Goal: Navigation & Orientation: Find specific page/section

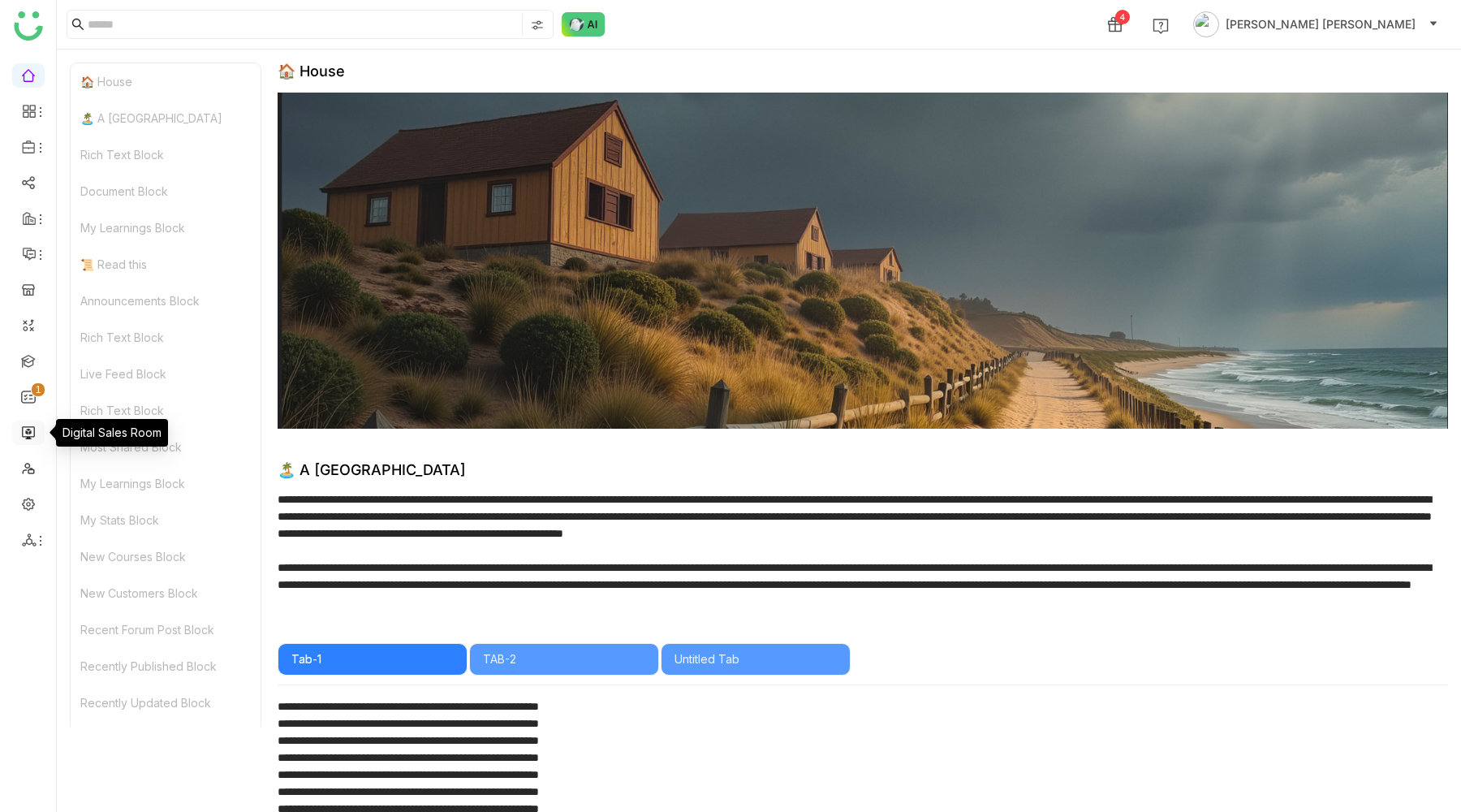
click at [24, 432] on link at bounding box center [29, 431] width 15 height 14
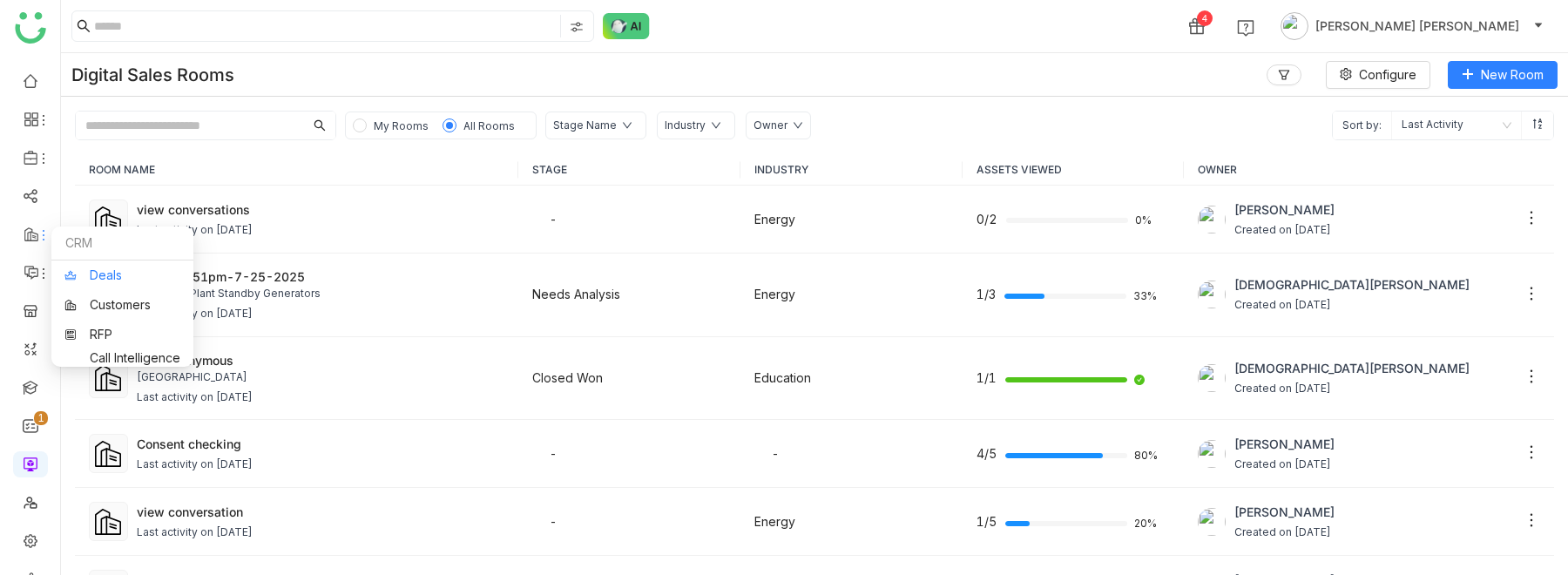
click at [86, 277] on link "Deals" at bounding box center [122, 275] width 116 height 12
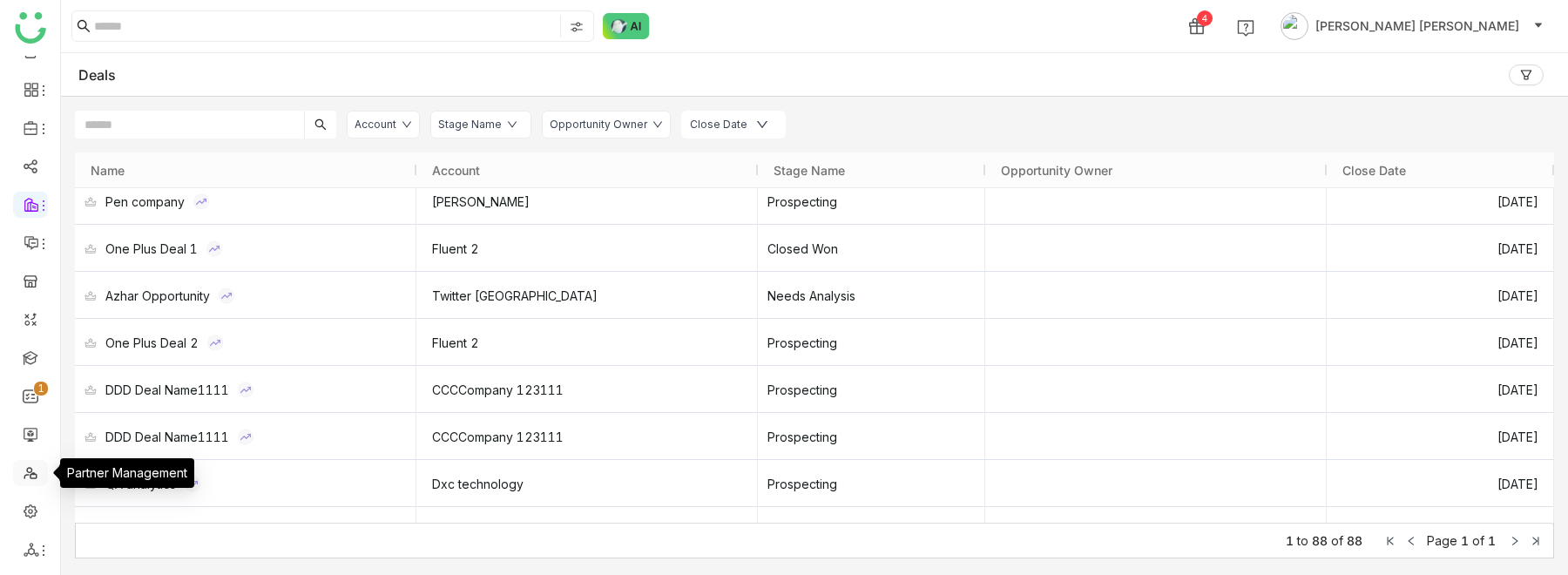
click at [30, 476] on link at bounding box center [31, 471] width 16 height 15
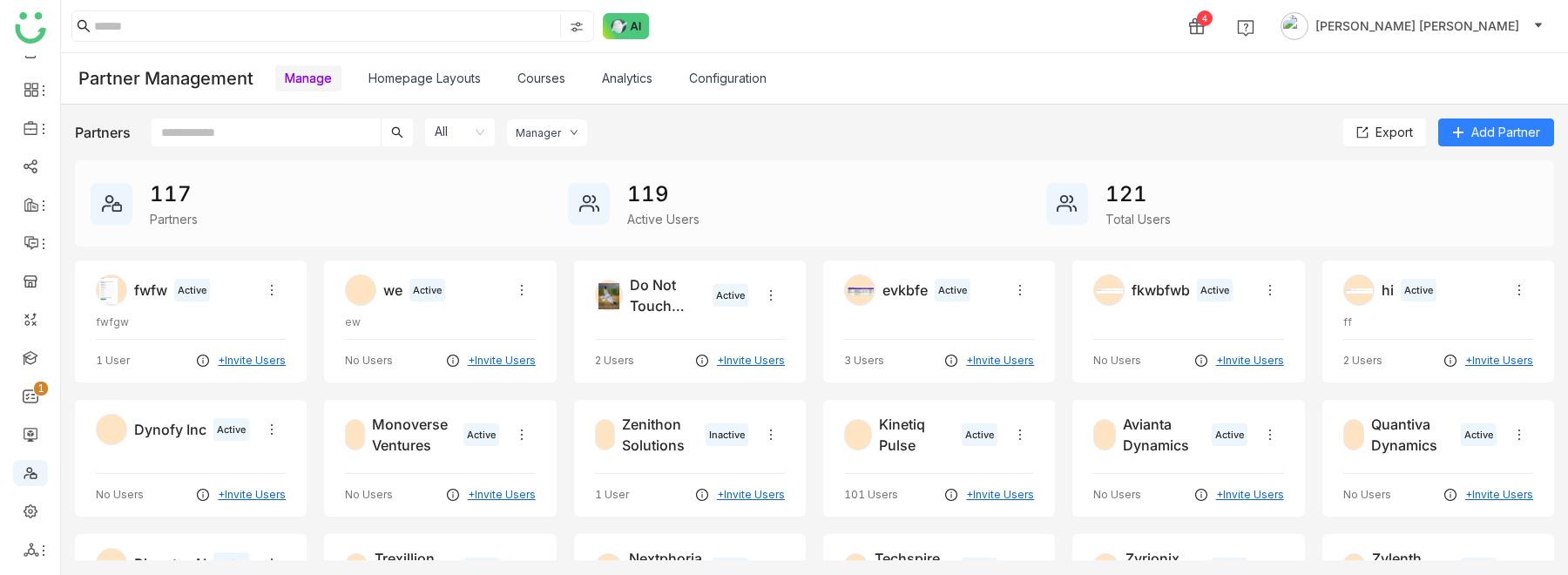
click at [874, 343] on div "3 Users +Invite Users" at bounding box center [939, 354] width 190 height 30
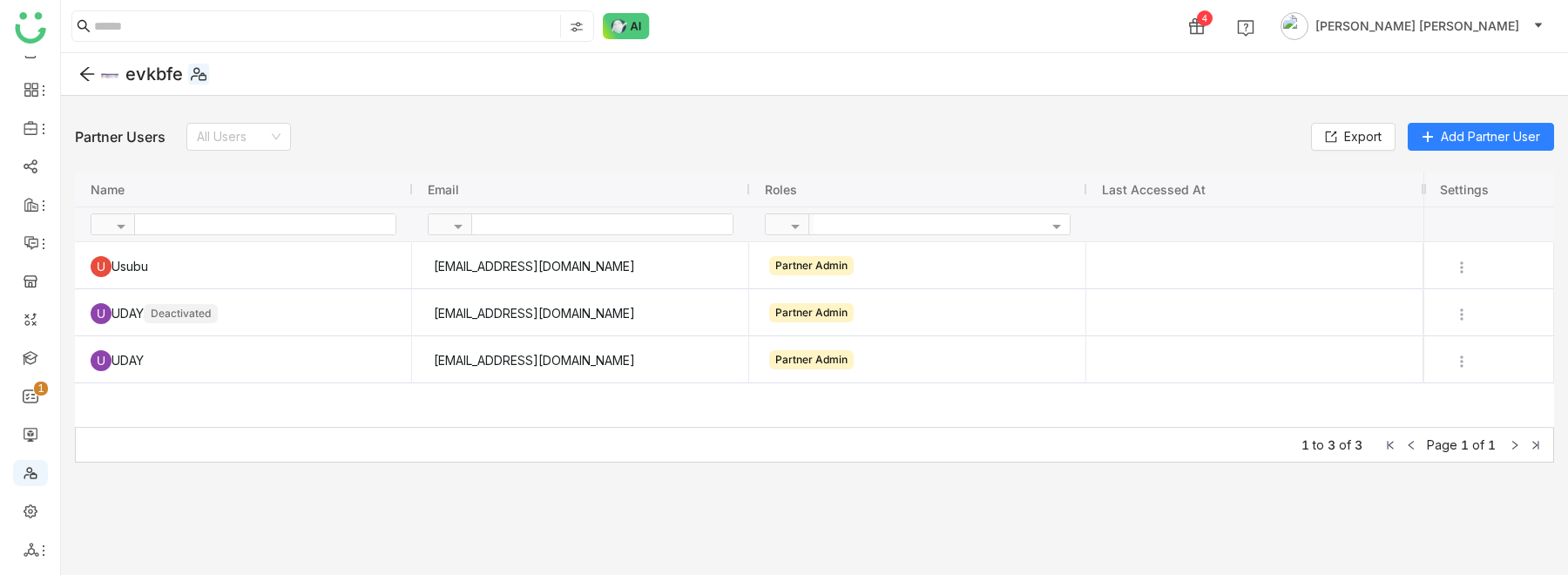
click at [88, 69] on icon at bounding box center [87, 74] width 18 height 18
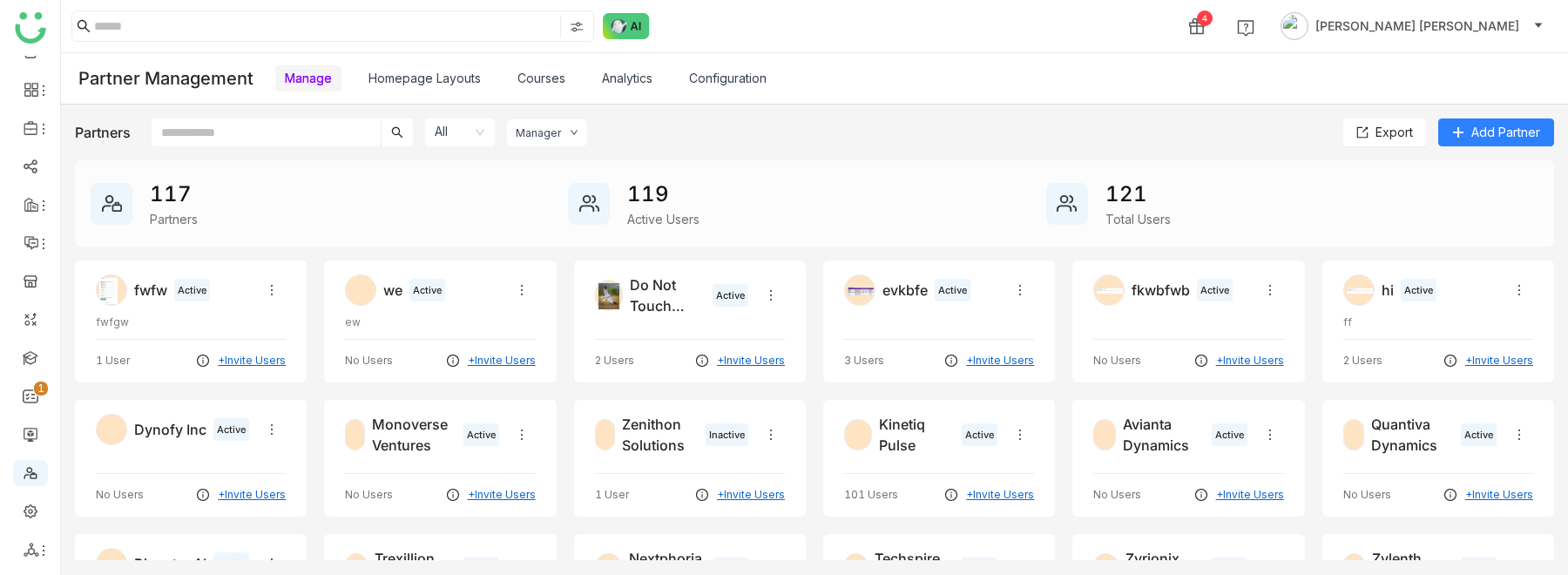
click at [439, 80] on link "Homepage Layouts" at bounding box center [425, 77] width 113 height 15
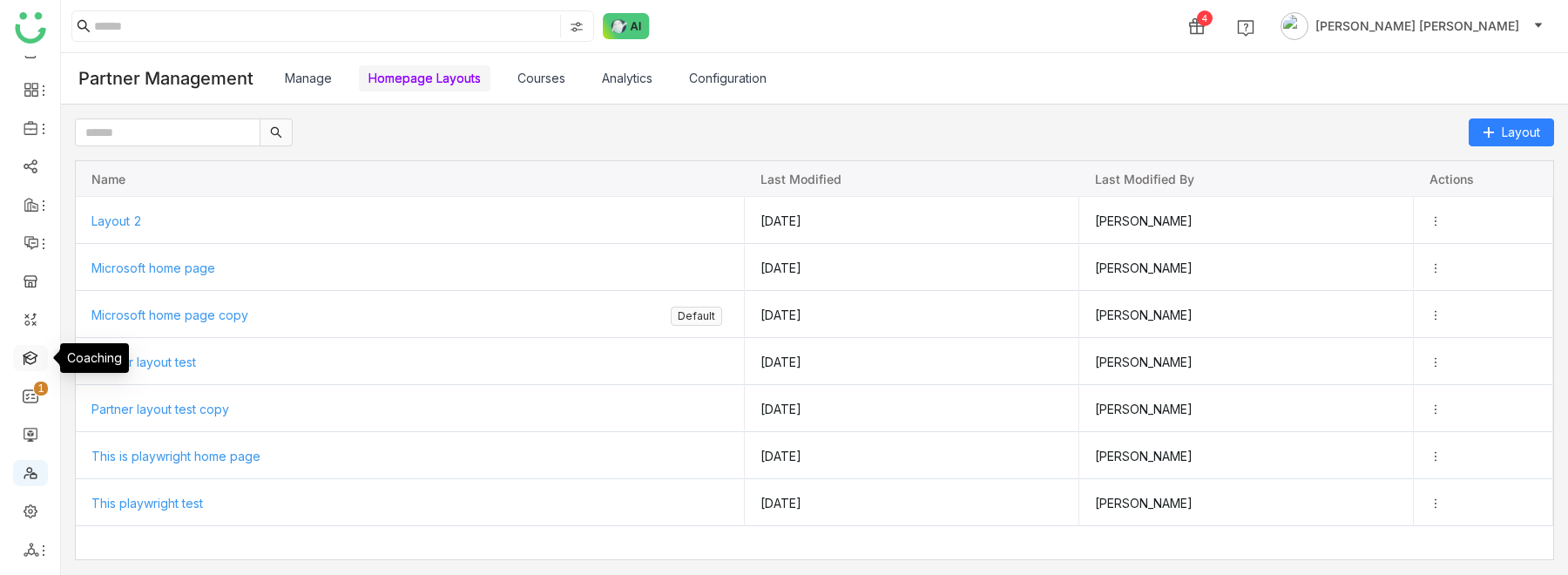
click at [29, 353] on link at bounding box center [31, 357] width 16 height 15
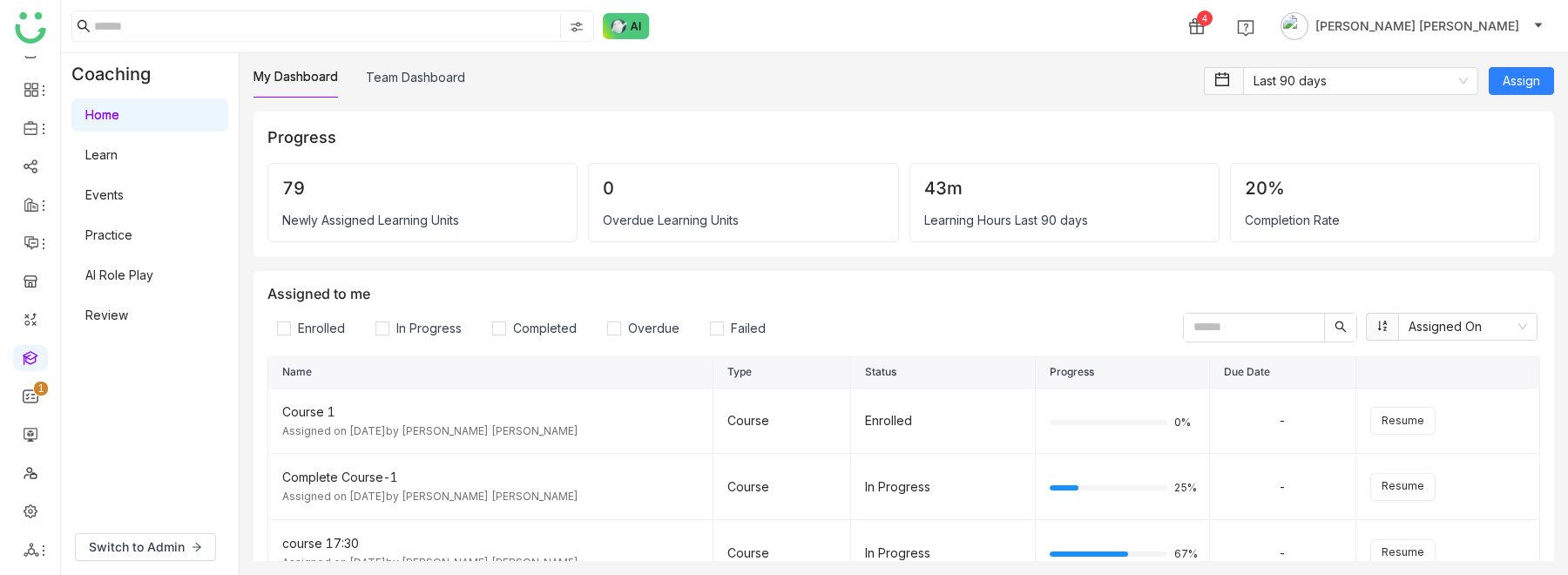
click at [118, 154] on link "Learn" at bounding box center [101, 154] width 33 height 15
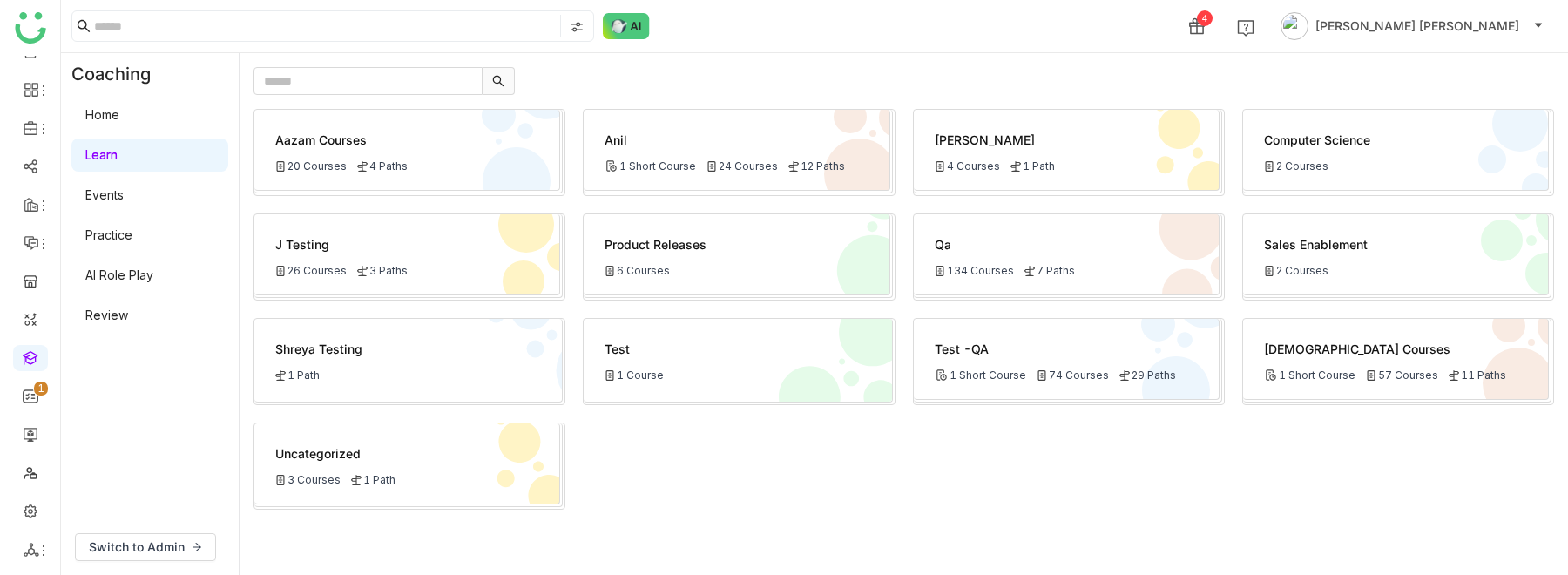
click at [124, 198] on link "Events" at bounding box center [104, 195] width 39 height 15
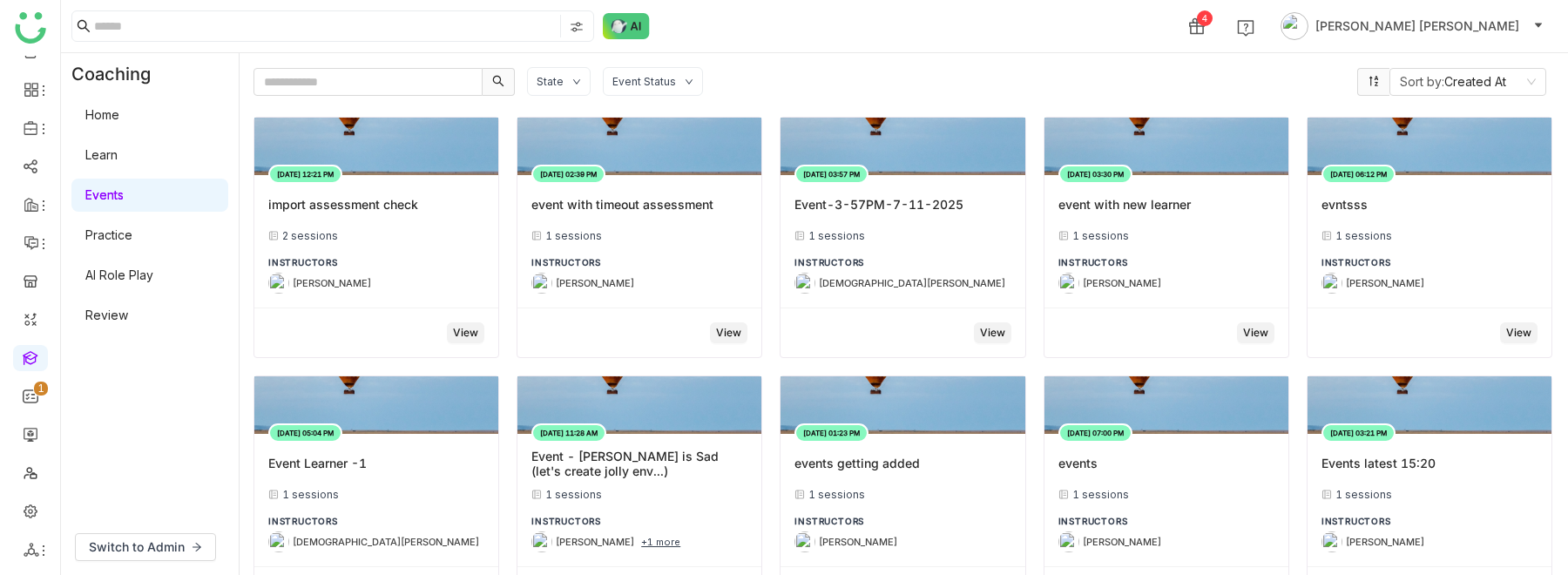
click at [132, 242] on link "Practice" at bounding box center [109, 234] width 47 height 15
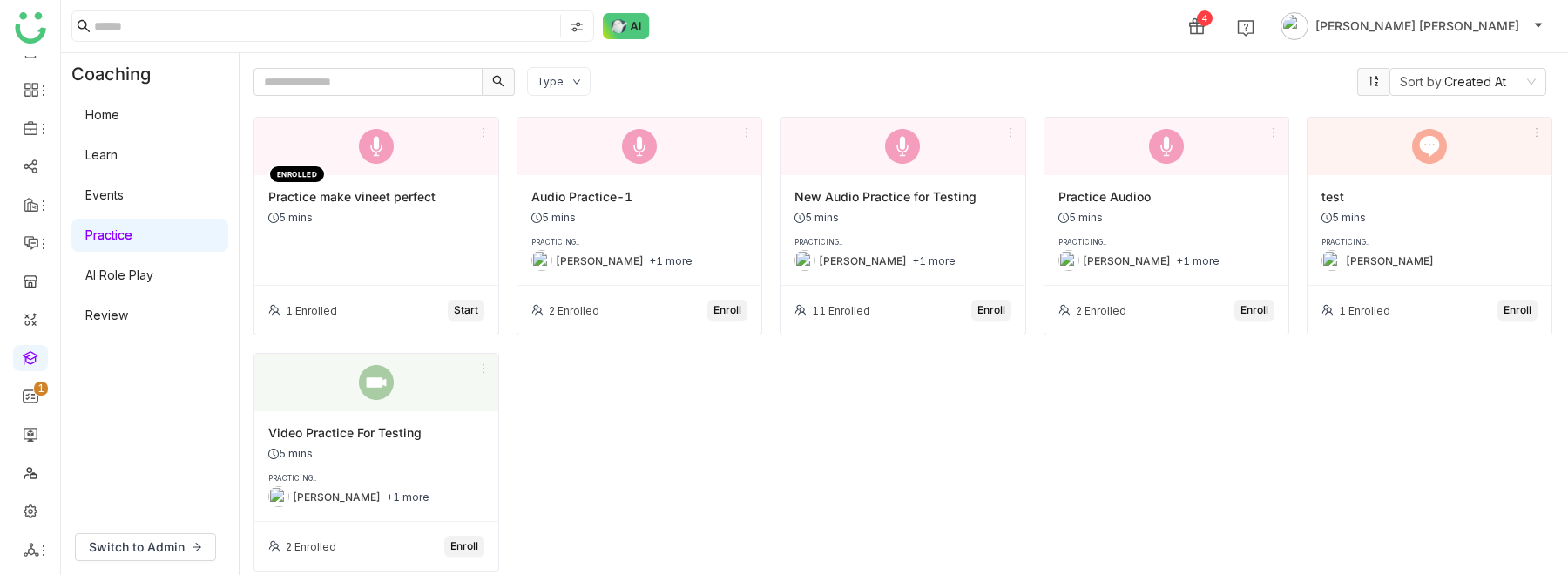
click at [112, 114] on link "Home" at bounding box center [102, 114] width 34 height 15
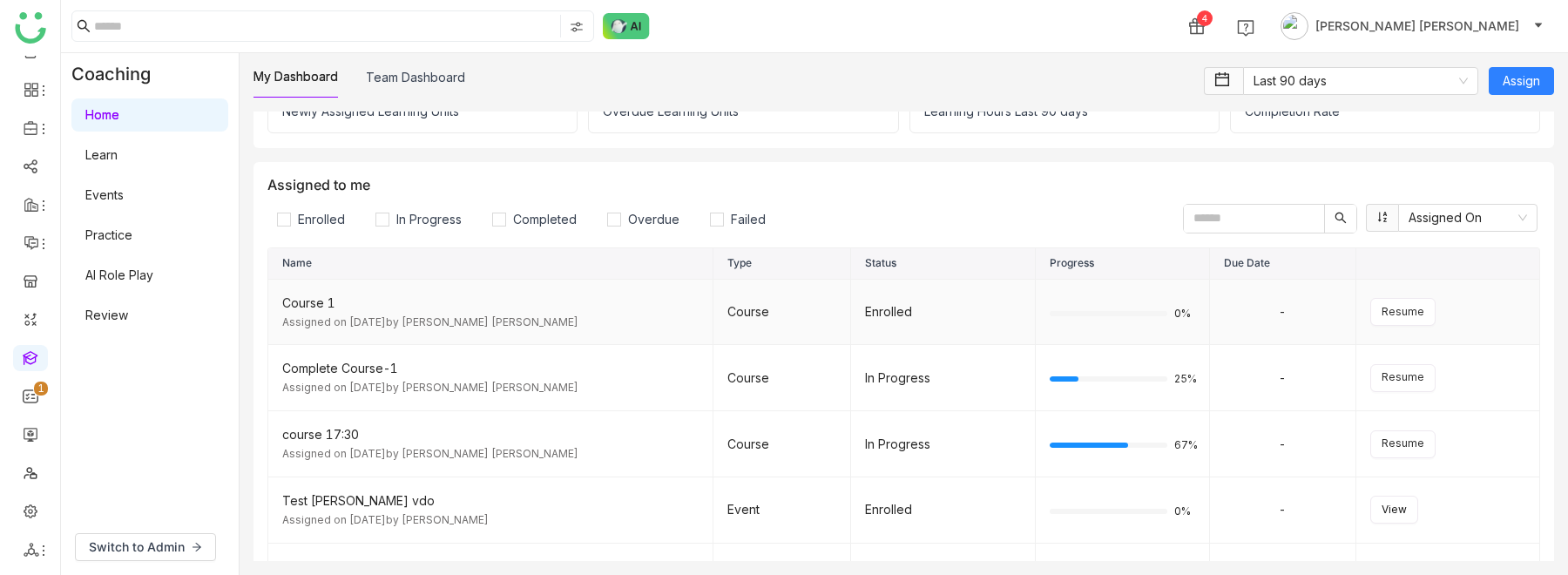
scroll to position [136, 0]
